Goal: Task Accomplishment & Management: Manage account settings

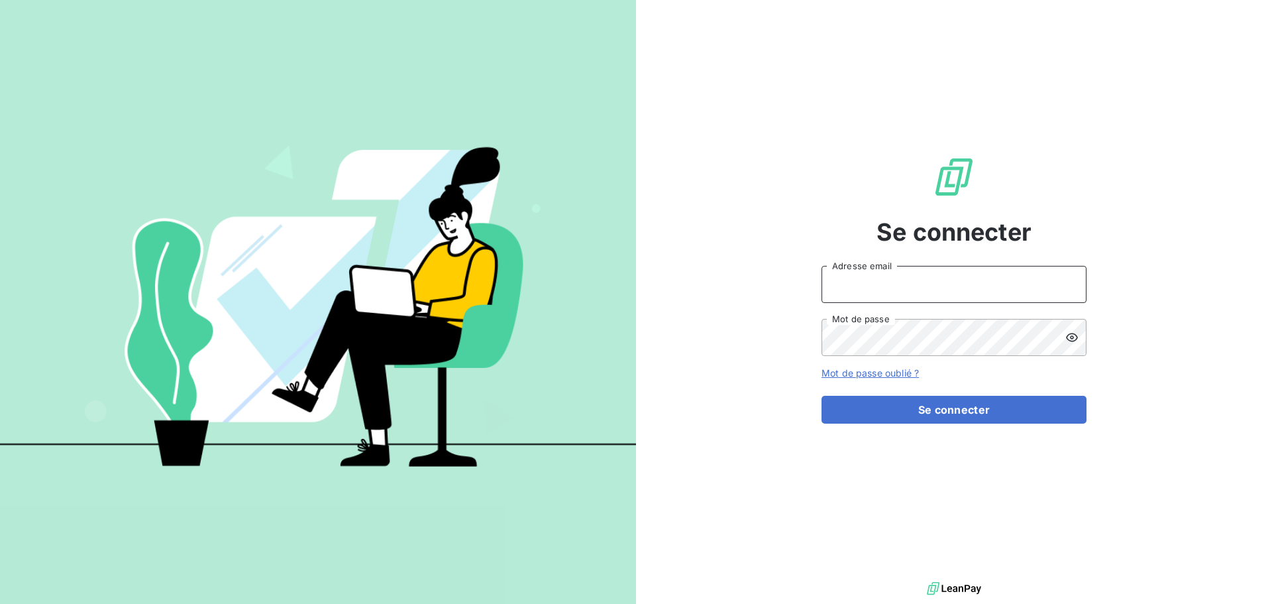
click at [933, 285] on input "Adresse email" at bounding box center [954, 284] width 265 height 37
type input "[PERSON_NAME][EMAIL_ADDRESS][PERSON_NAME][DOMAIN_NAME]"
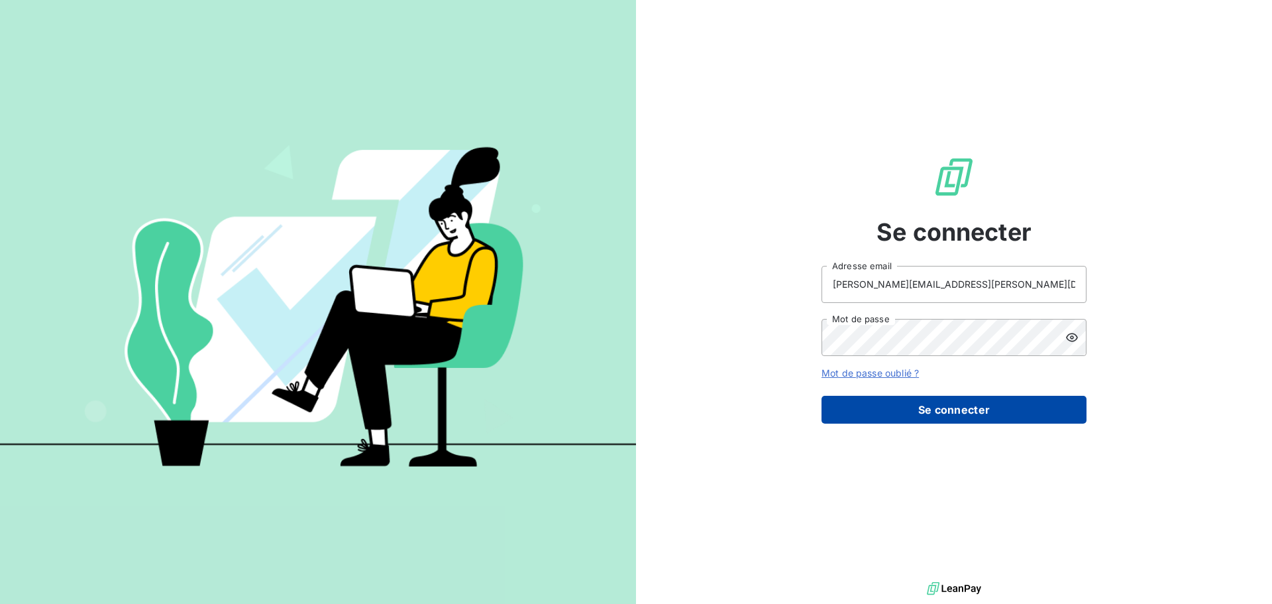
click at [975, 409] on button "Se connecter" at bounding box center [954, 410] width 265 height 28
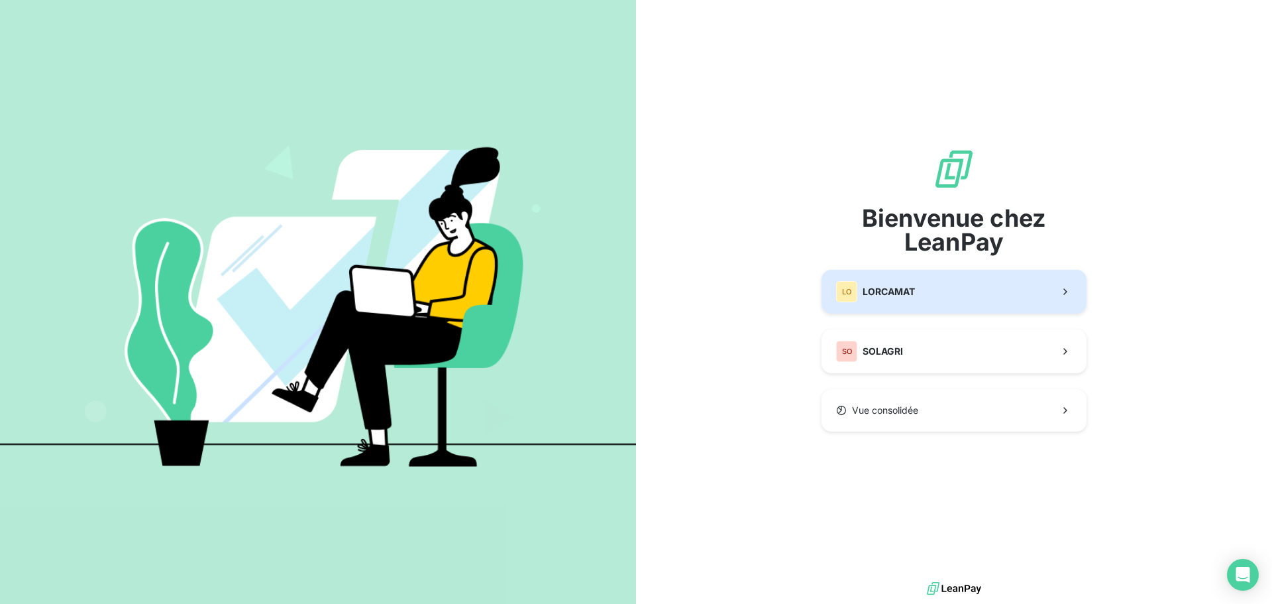
click at [923, 298] on button "LO LORCAMAT" at bounding box center [954, 292] width 265 height 44
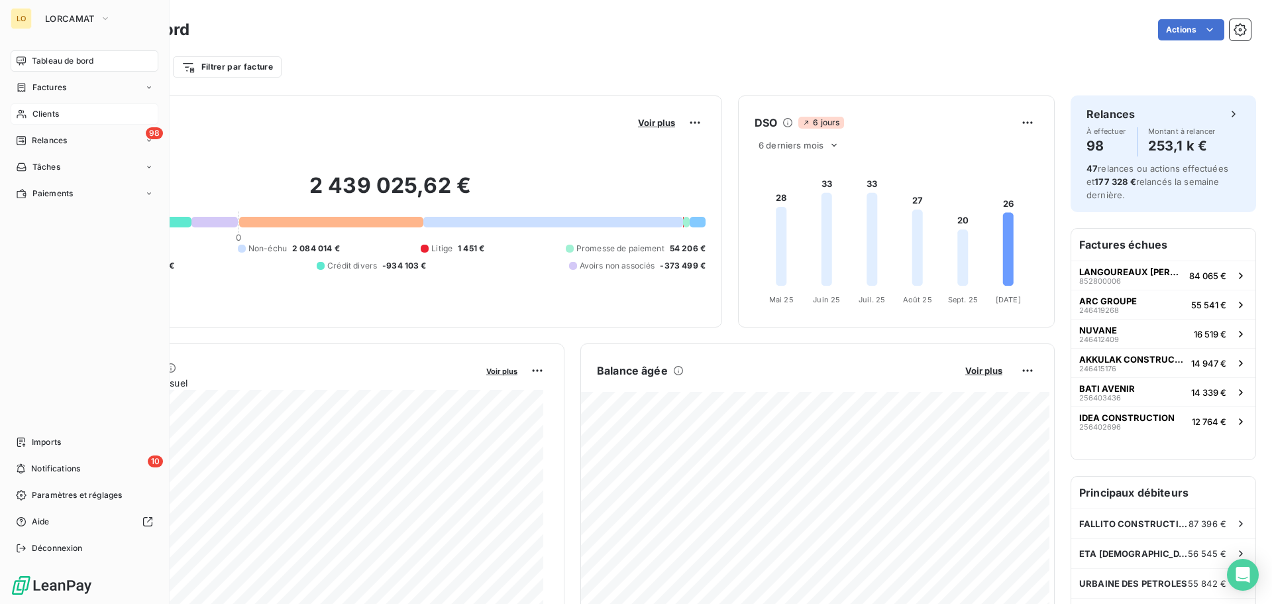
click at [40, 113] on span "Clients" at bounding box center [45, 114] width 27 height 12
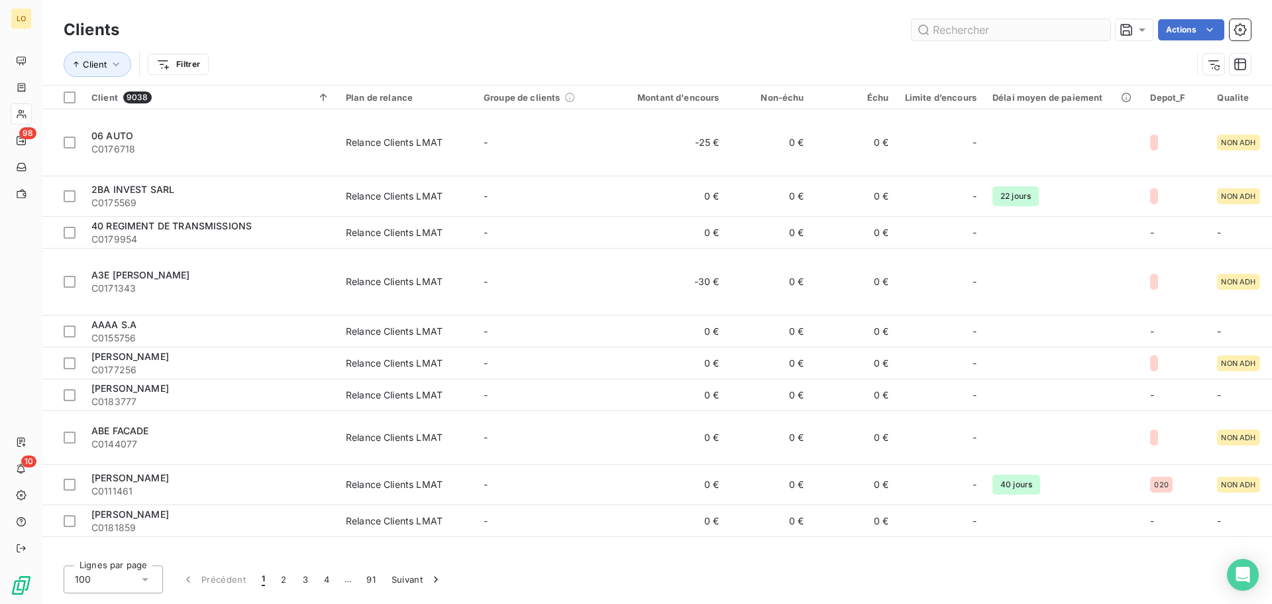
click at [970, 26] on input "text" at bounding box center [1011, 29] width 199 height 21
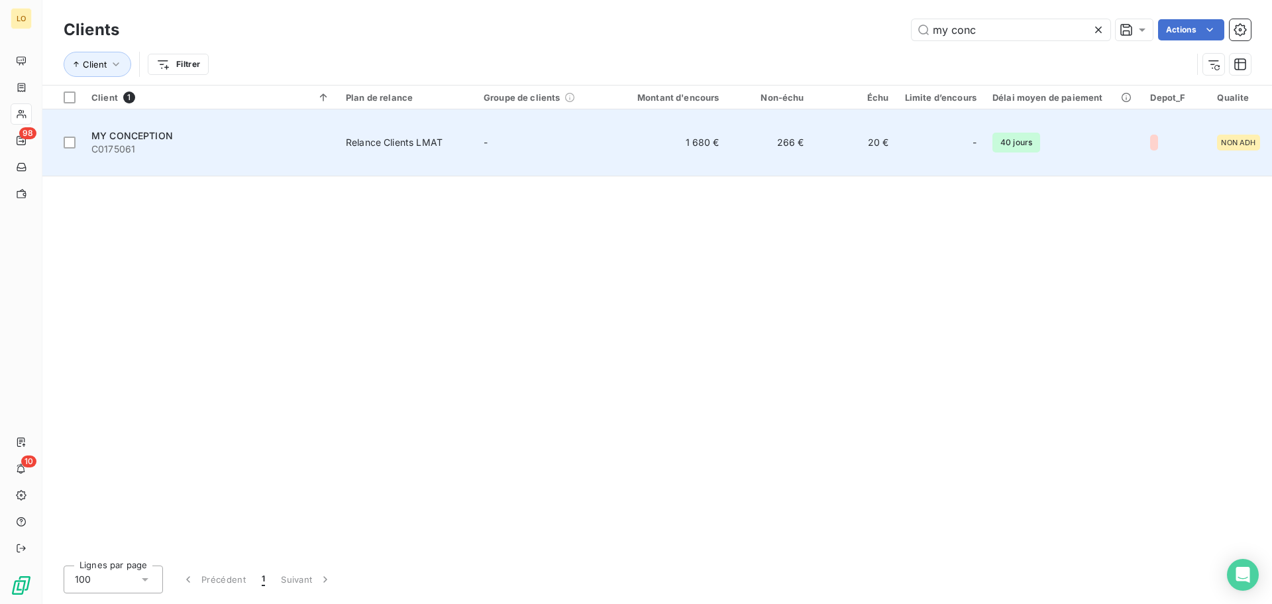
type input "my conc"
click at [802, 142] on td "266 €" at bounding box center [769, 142] width 85 height 67
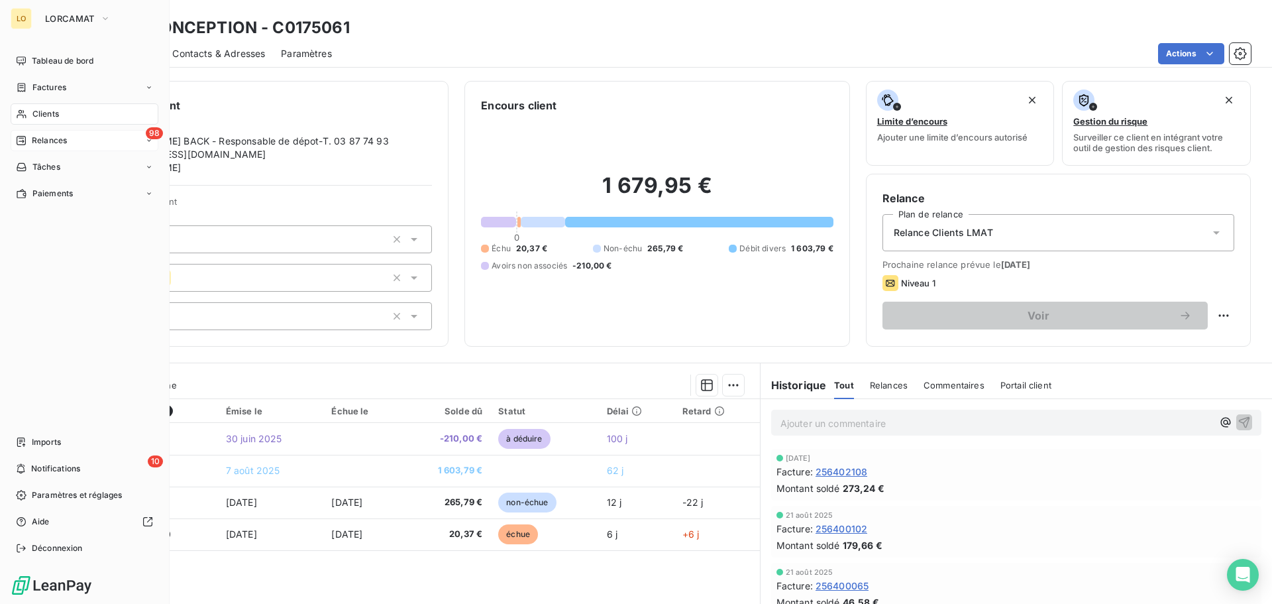
click at [52, 138] on span "Relances" at bounding box center [49, 140] width 35 height 12
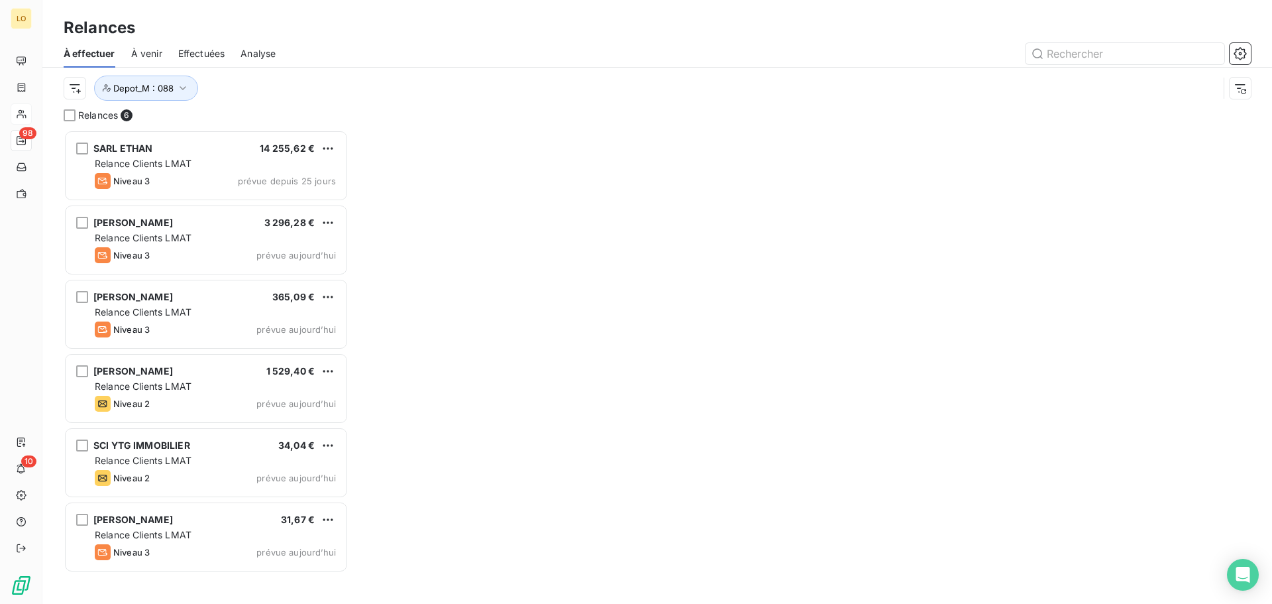
scroll to position [464, 275]
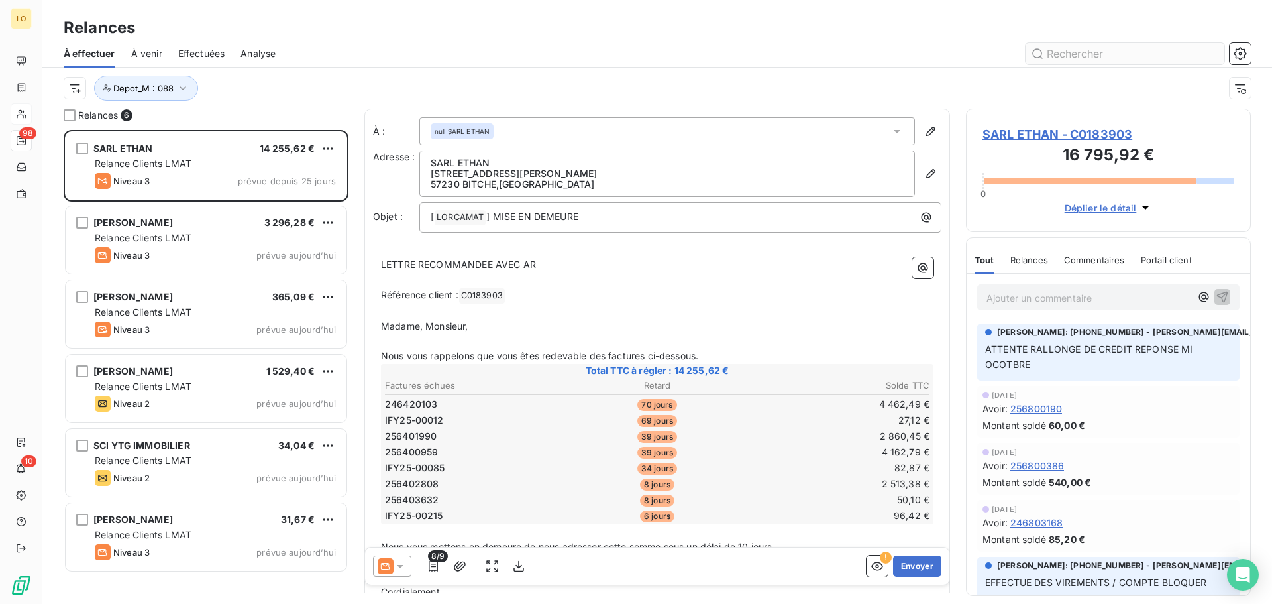
click at [1071, 52] on input "text" at bounding box center [1125, 53] width 199 height 21
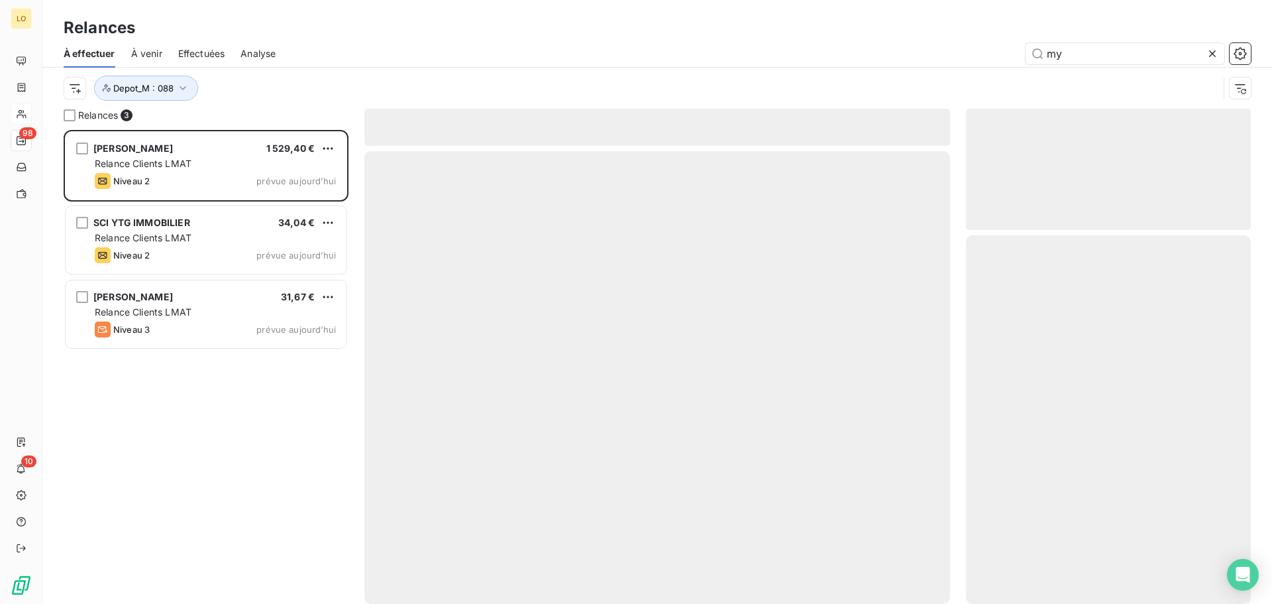
scroll to position [464, 275]
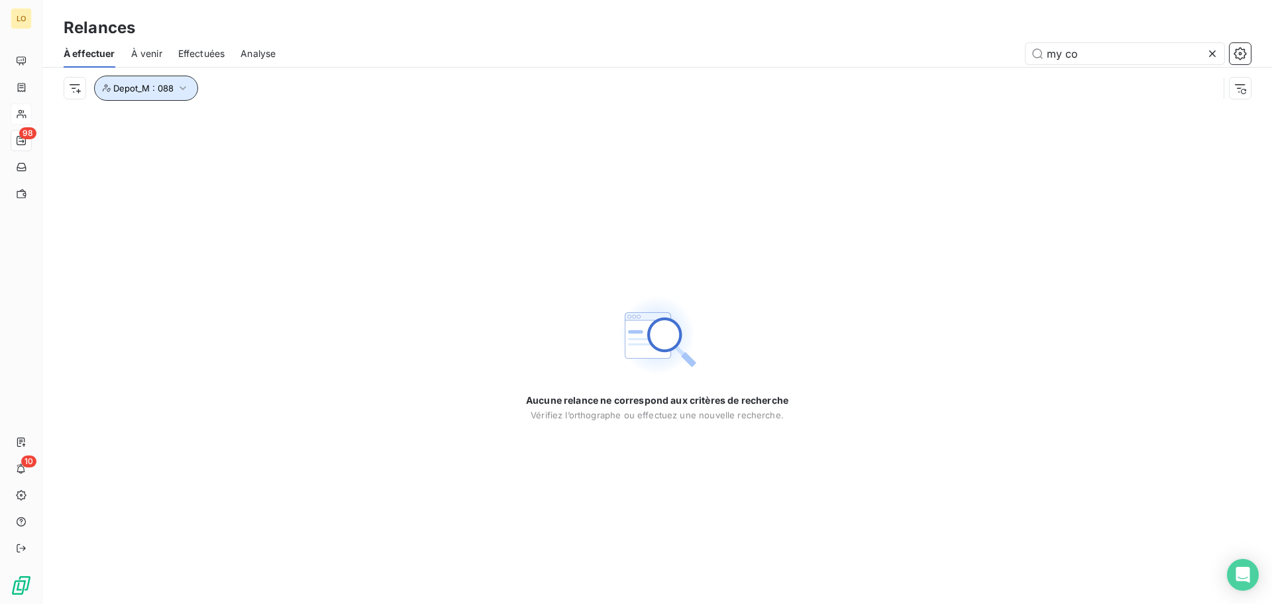
click at [180, 84] on icon "button" at bounding box center [182, 87] width 13 height 13
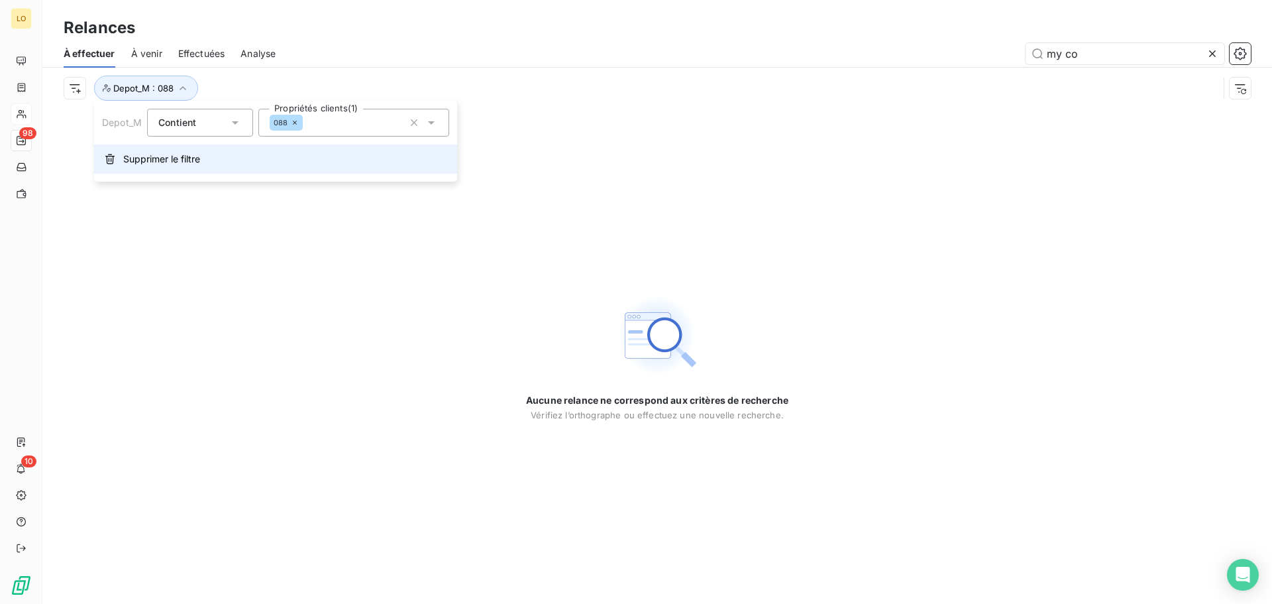
click at [161, 165] on span "Supprimer le filtre" at bounding box center [161, 158] width 77 height 13
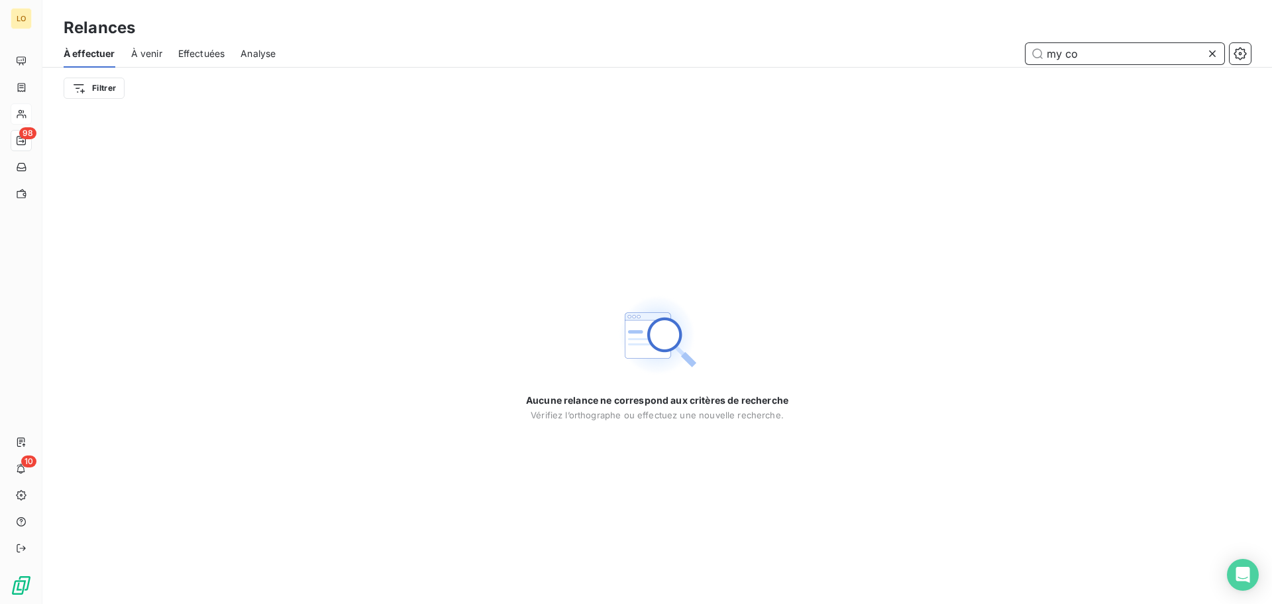
drag, startPoint x: 1091, startPoint y: 55, endPoint x: 1073, endPoint y: 48, distance: 18.5
click at [1091, 52] on input "my co" at bounding box center [1125, 53] width 199 height 21
type input "my"
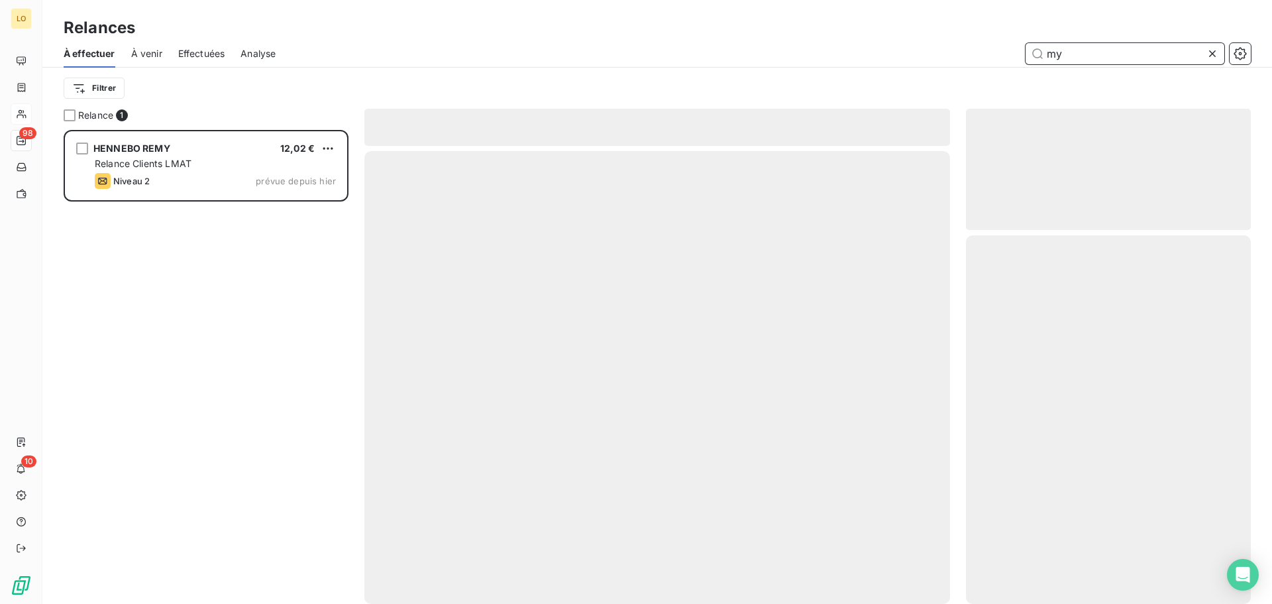
scroll to position [464, 275]
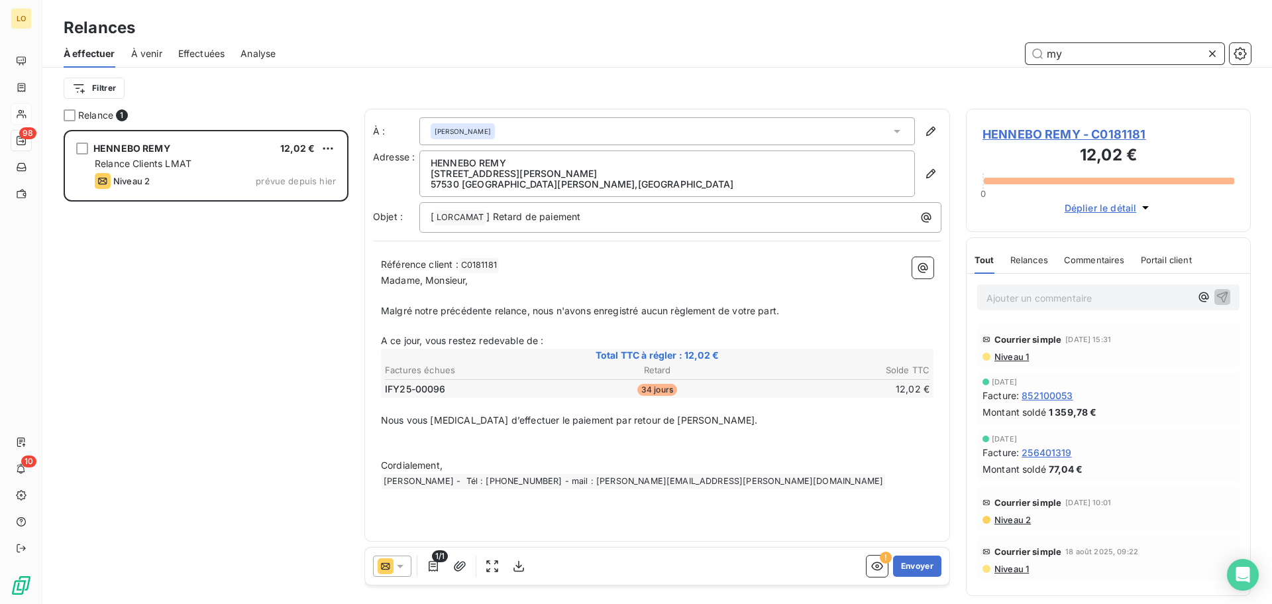
click at [208, 64] on div "Effectuées" at bounding box center [201, 54] width 47 height 28
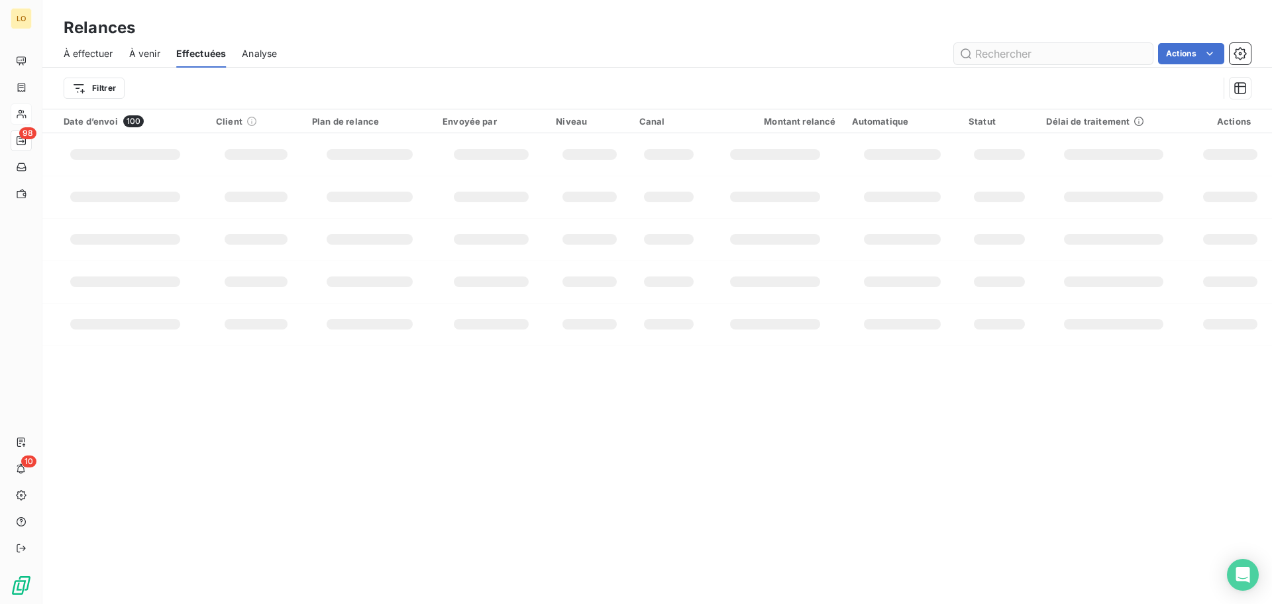
click at [1049, 49] on input "text" at bounding box center [1053, 53] width 199 height 21
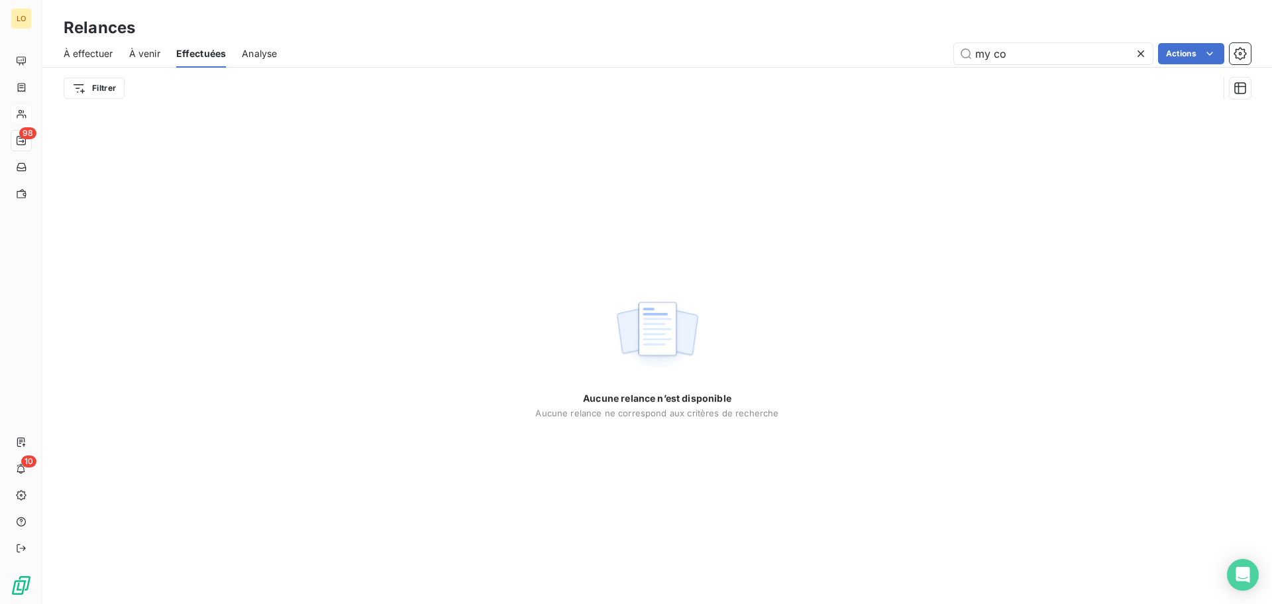
type input "my co"
click at [1142, 50] on icon at bounding box center [1140, 53] width 13 height 13
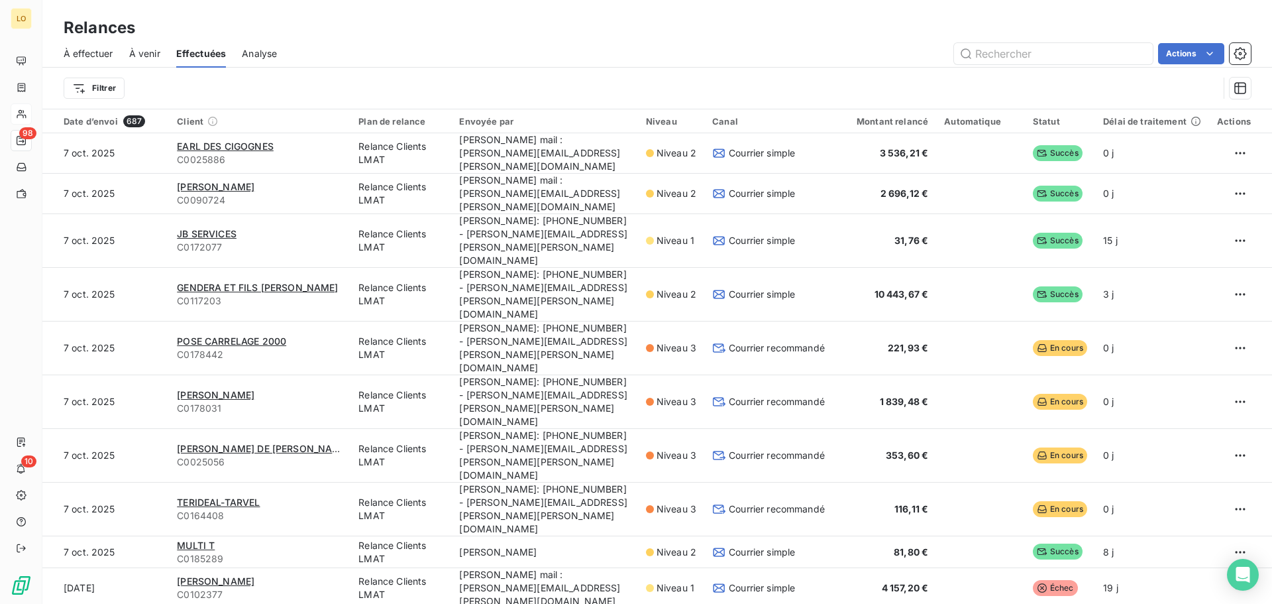
click at [250, 54] on span "Analyse" at bounding box center [259, 53] width 35 height 13
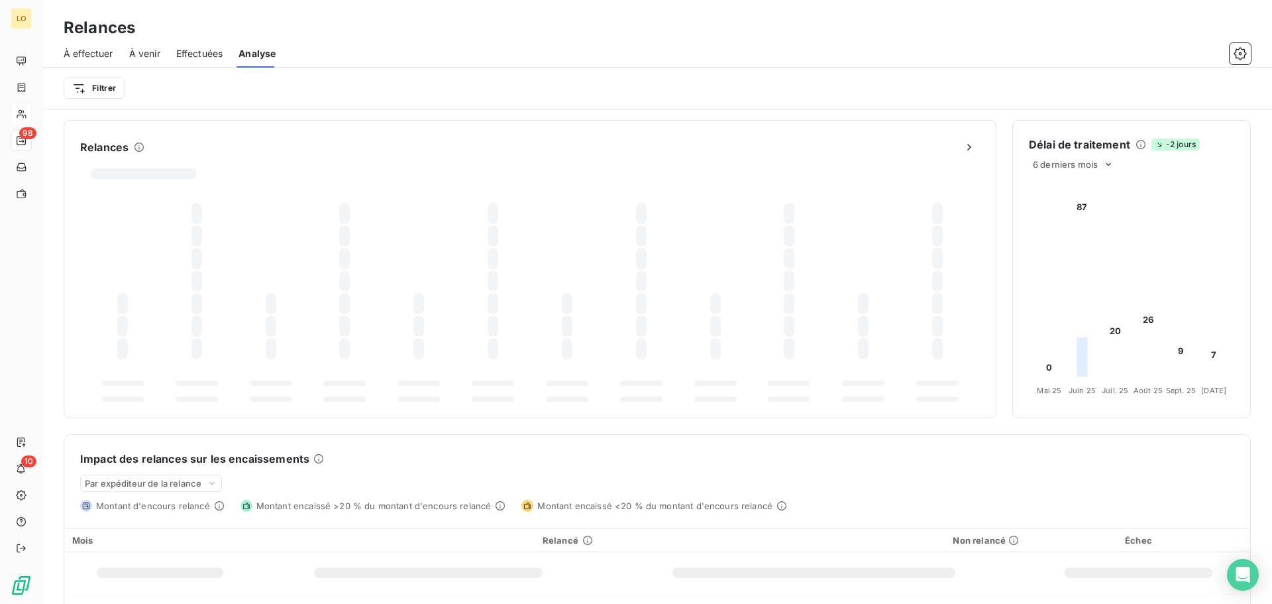
click at [141, 54] on span "À venir" at bounding box center [144, 53] width 31 height 13
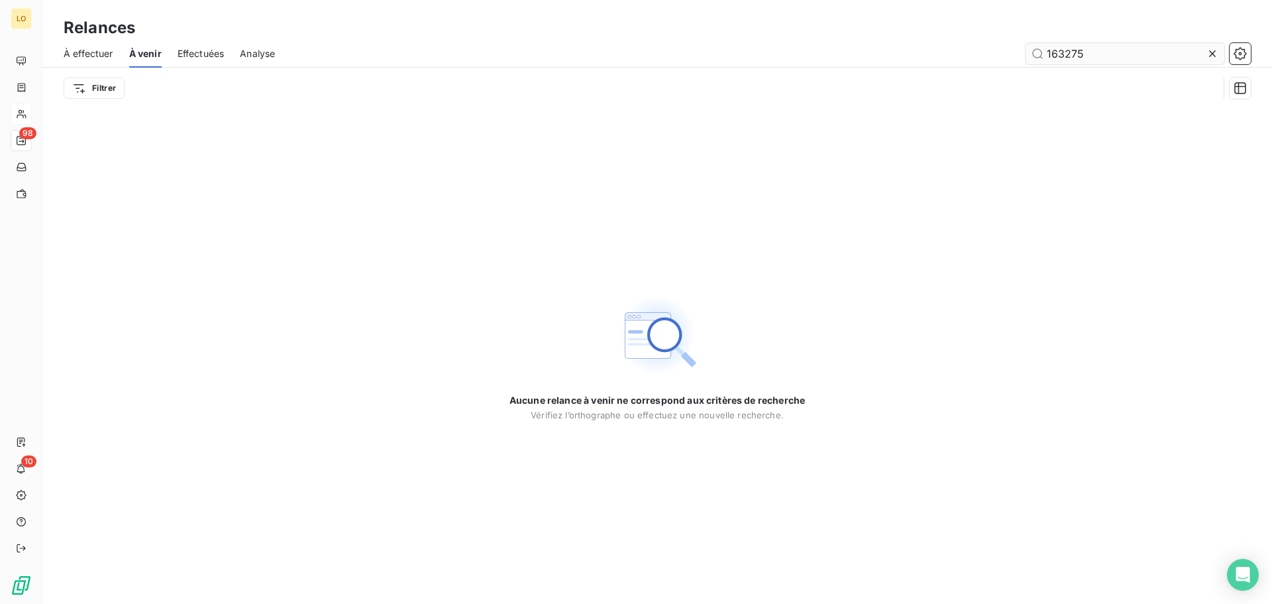
click at [1089, 52] on input "163275" at bounding box center [1125, 53] width 199 height 21
drag, startPoint x: 1089, startPoint y: 52, endPoint x: 789, endPoint y: 30, distance: 300.9
click at [792, 37] on div "Relances À effectuer À venir Effectuées Analyse 163275 Filtrer" at bounding box center [657, 54] width 1230 height 109
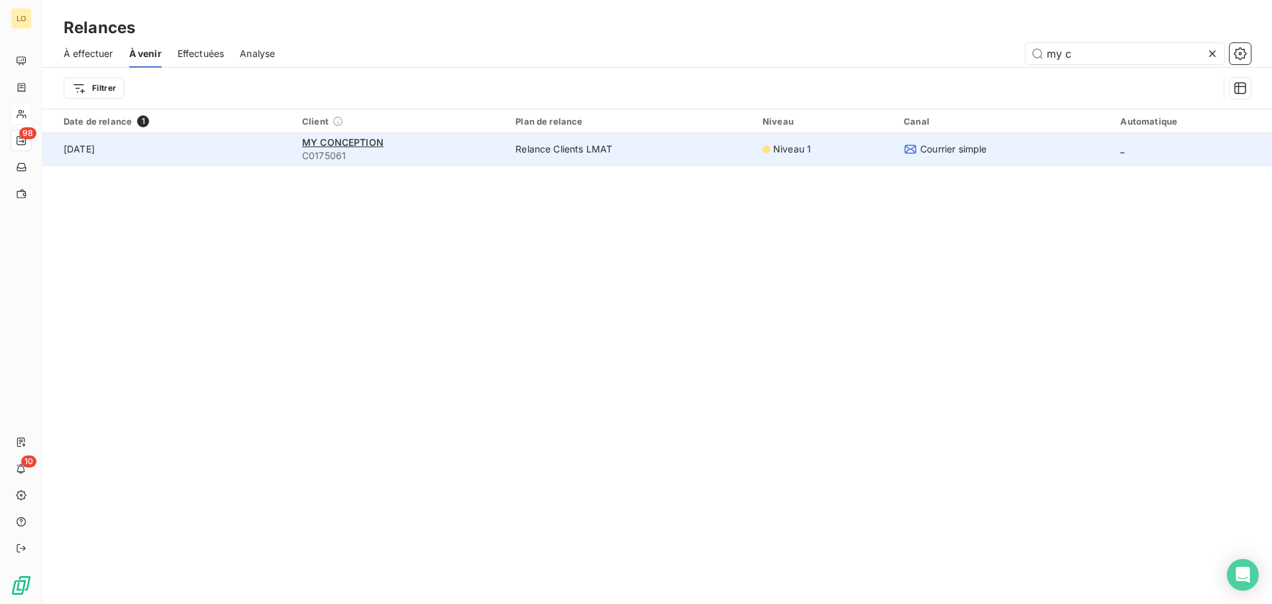
type input "my c"
click at [705, 147] on td "Relance Clients LMAT" at bounding box center [631, 149] width 247 height 32
click at [372, 141] on span "MY CONCEPTION" at bounding box center [342, 141] width 81 height 11
click at [813, 150] on div "Niveau 1" at bounding box center [825, 148] width 125 height 13
click at [360, 140] on span "MY CONCEPTION" at bounding box center [342, 141] width 81 height 11
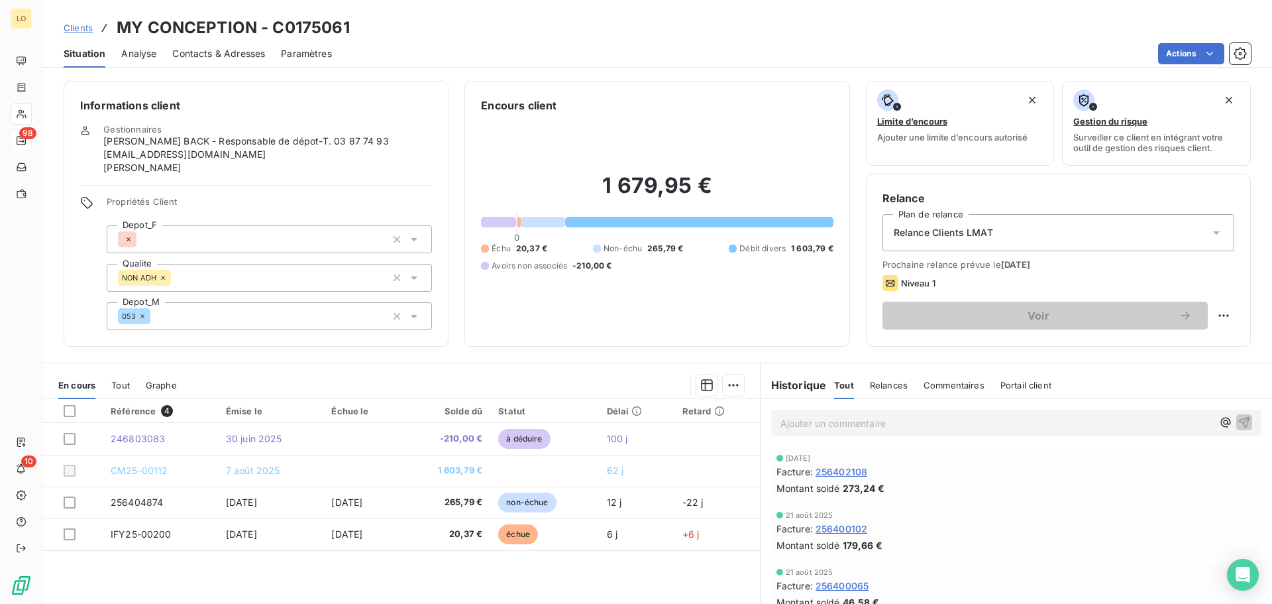
click at [91, 58] on span "Situation" at bounding box center [85, 53] width 42 height 13
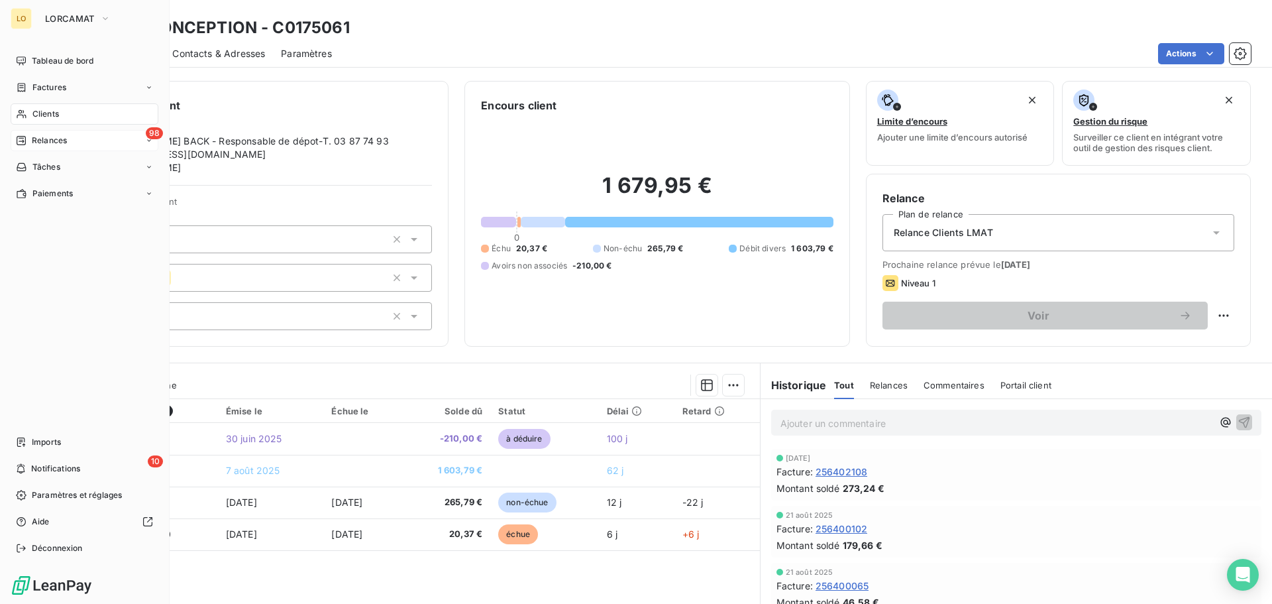
click at [35, 115] on span "Clients" at bounding box center [45, 114] width 27 height 12
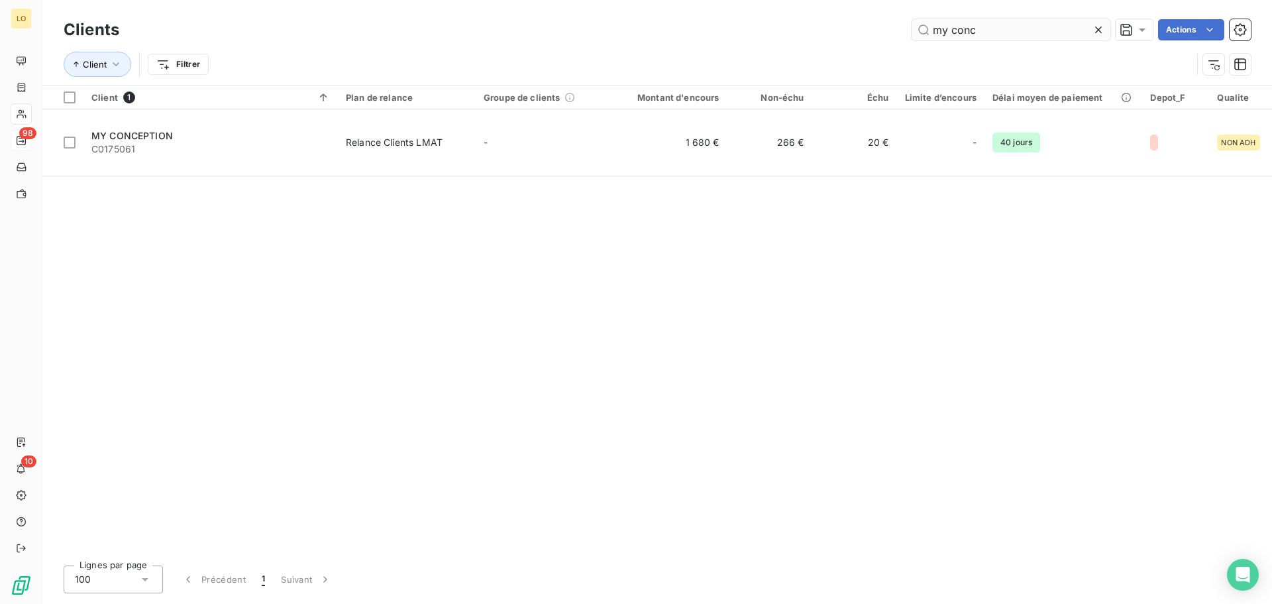
click at [993, 27] on input "my conc" at bounding box center [1011, 29] width 199 height 21
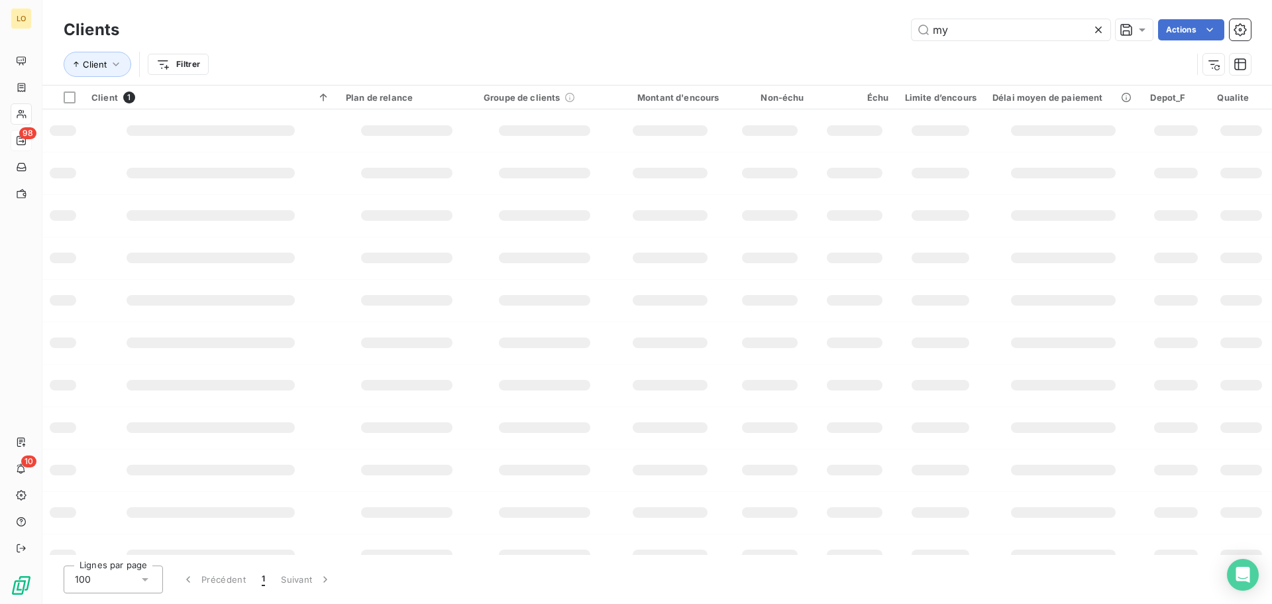
type input "m"
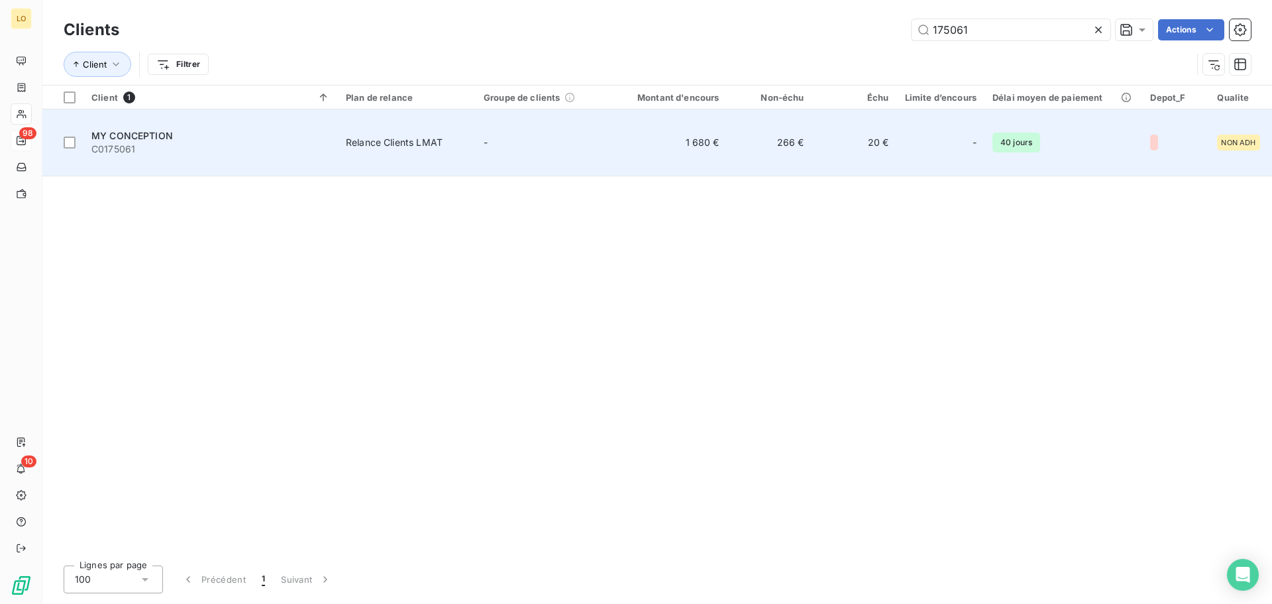
type input "175061"
click at [804, 138] on td "266 €" at bounding box center [769, 142] width 85 height 67
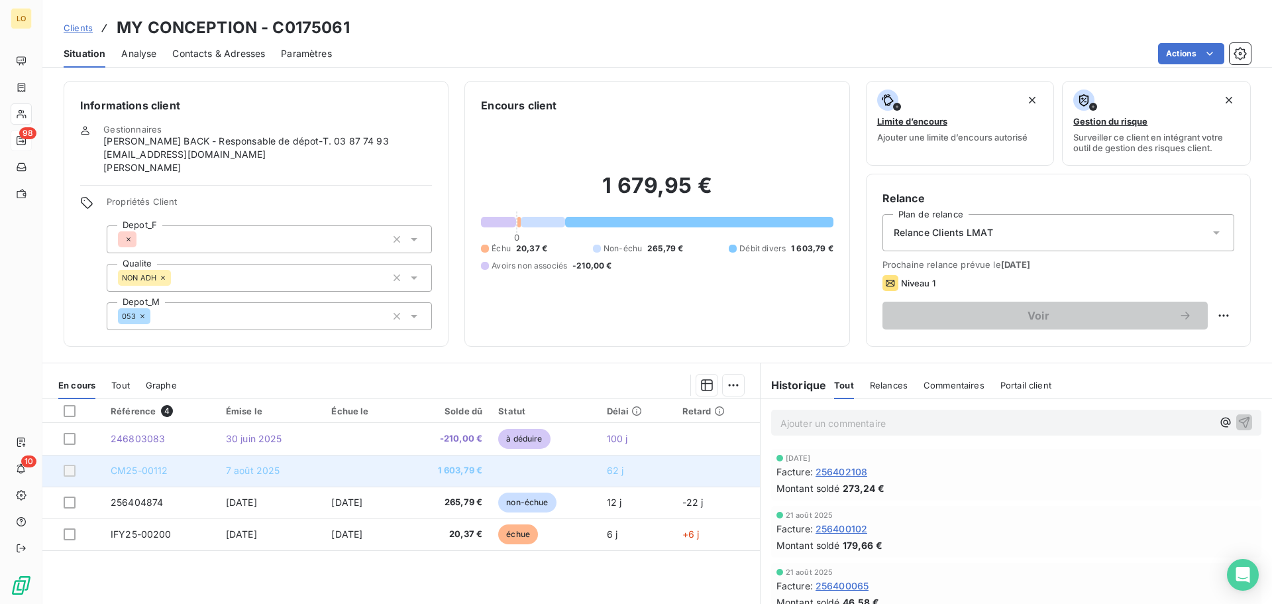
click at [462, 468] on span "1 603,79 €" at bounding box center [445, 470] width 73 height 13
drag, startPoint x: 480, startPoint y: 471, endPoint x: 439, endPoint y: 474, distance: 40.5
click at [439, 474] on span "1 603,79 €" at bounding box center [445, 470] width 73 height 13
click at [442, 474] on span "1 603,79 €" at bounding box center [445, 470] width 73 height 13
drag, startPoint x: 449, startPoint y: 474, endPoint x: 523, endPoint y: 475, distance: 74.9
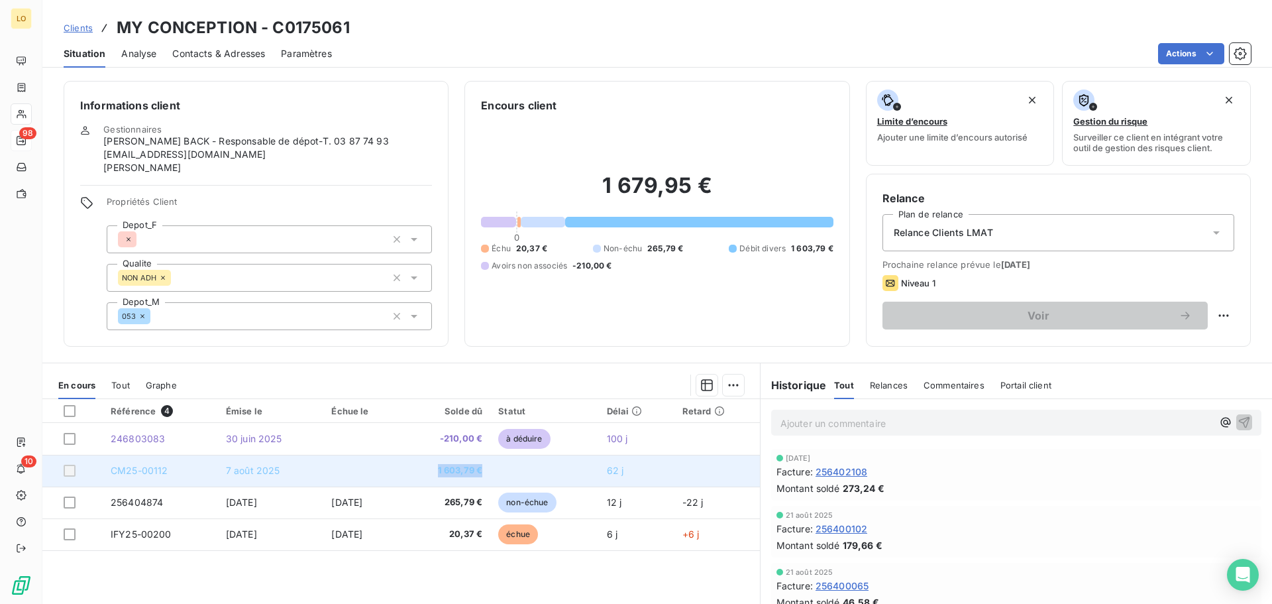
click at [523, 475] on tr "CM25-00112 7 août 2025 1 603,79 € 62 j" at bounding box center [401, 471] width 718 height 32
click at [523, 475] on td at bounding box center [544, 471] width 108 height 32
click at [476, 481] on td "1 603,79 €" at bounding box center [445, 471] width 89 height 32
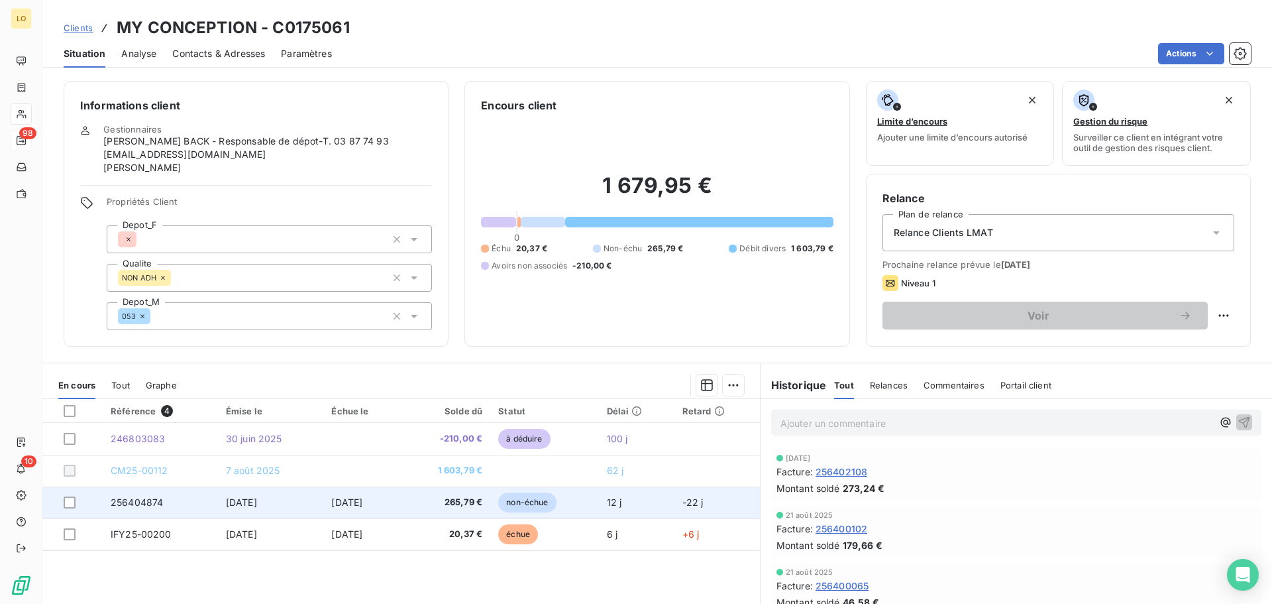
click at [437, 507] on span "265,79 €" at bounding box center [445, 502] width 73 height 13
